Goal: Find specific page/section: Find specific page/section

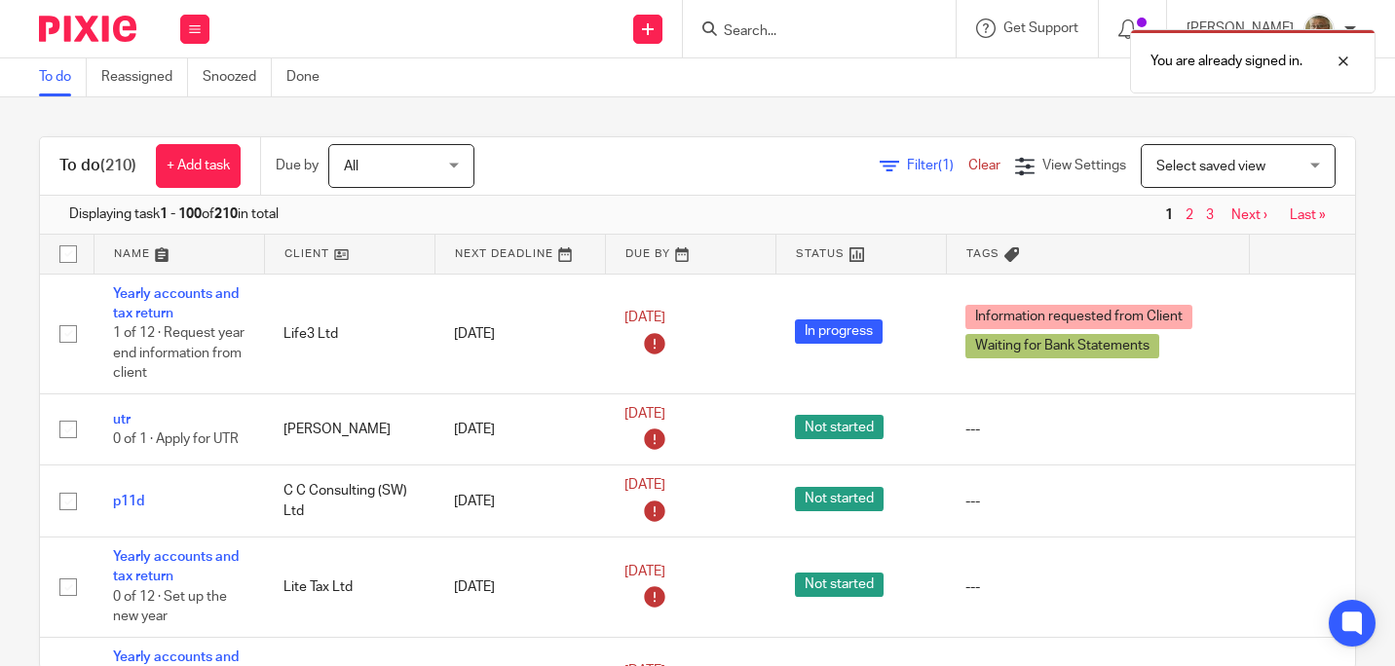
click at [797, 34] on div "You are already signed in." at bounding box center [1036, 56] width 678 height 74
click at [798, 38] on div "You are already signed in." at bounding box center [1036, 56] width 678 height 74
click at [802, 40] on div "You are already signed in." at bounding box center [1036, 56] width 678 height 74
drag, startPoint x: 802, startPoint y: 40, endPoint x: 775, endPoint y: 35, distance: 27.7
click at [775, 35] on div "You are already signed in." at bounding box center [1036, 56] width 678 height 74
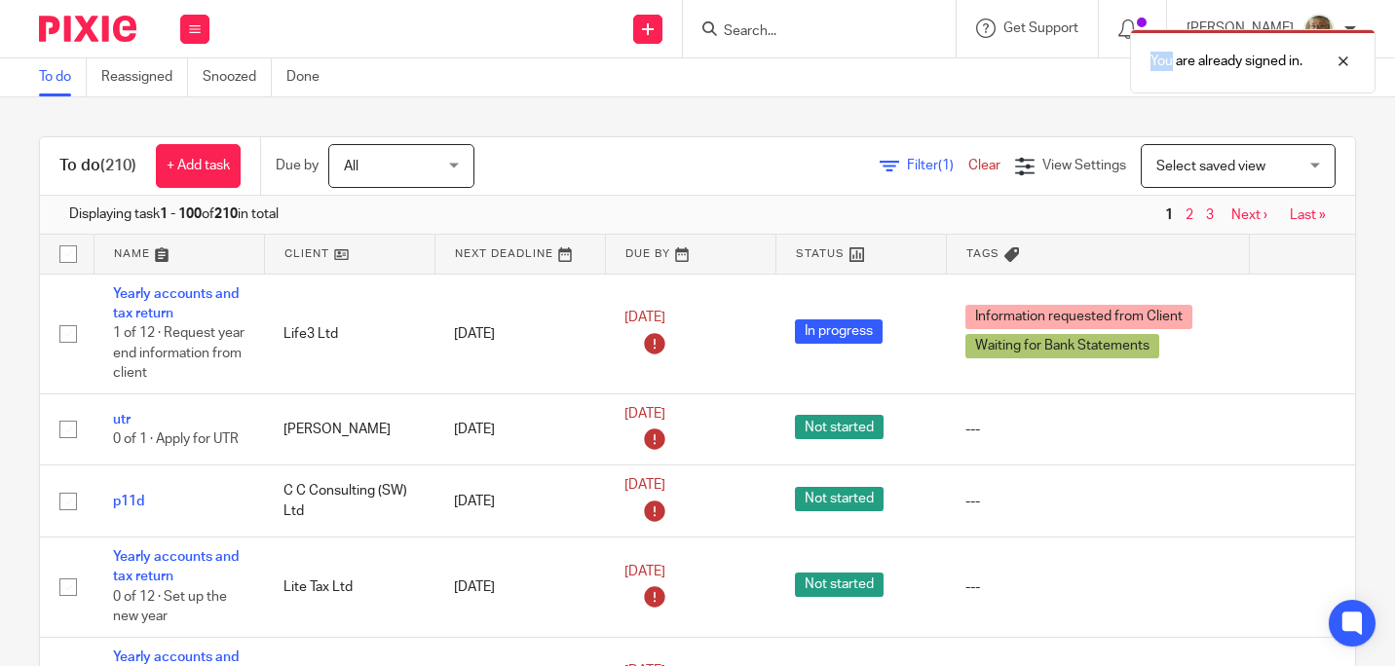
click at [775, 35] on div "You are already signed in." at bounding box center [1036, 56] width 678 height 74
click at [800, 28] on div "You are already signed in." at bounding box center [1036, 56] width 678 height 74
click at [800, 29] on input "Search" at bounding box center [809, 32] width 175 height 18
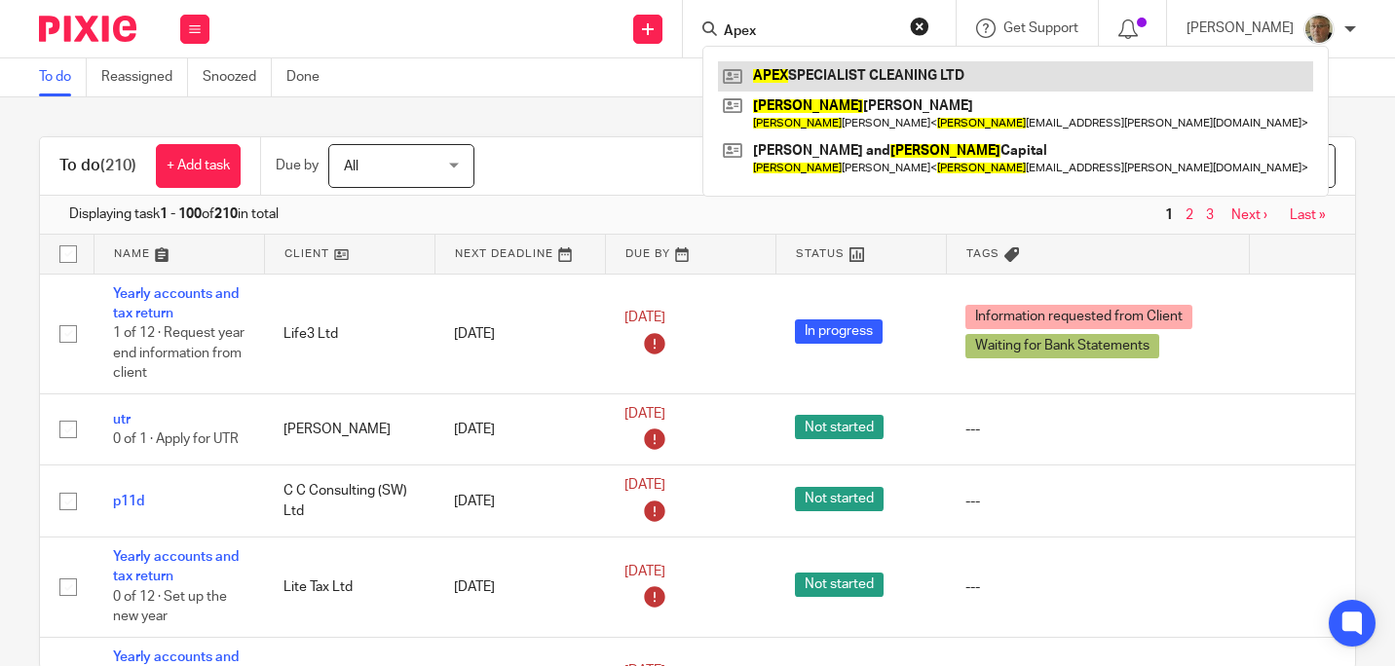
type input "Apex"
click at [878, 73] on link at bounding box center [1015, 75] width 595 height 29
